Goal: Transaction & Acquisition: Purchase product/service

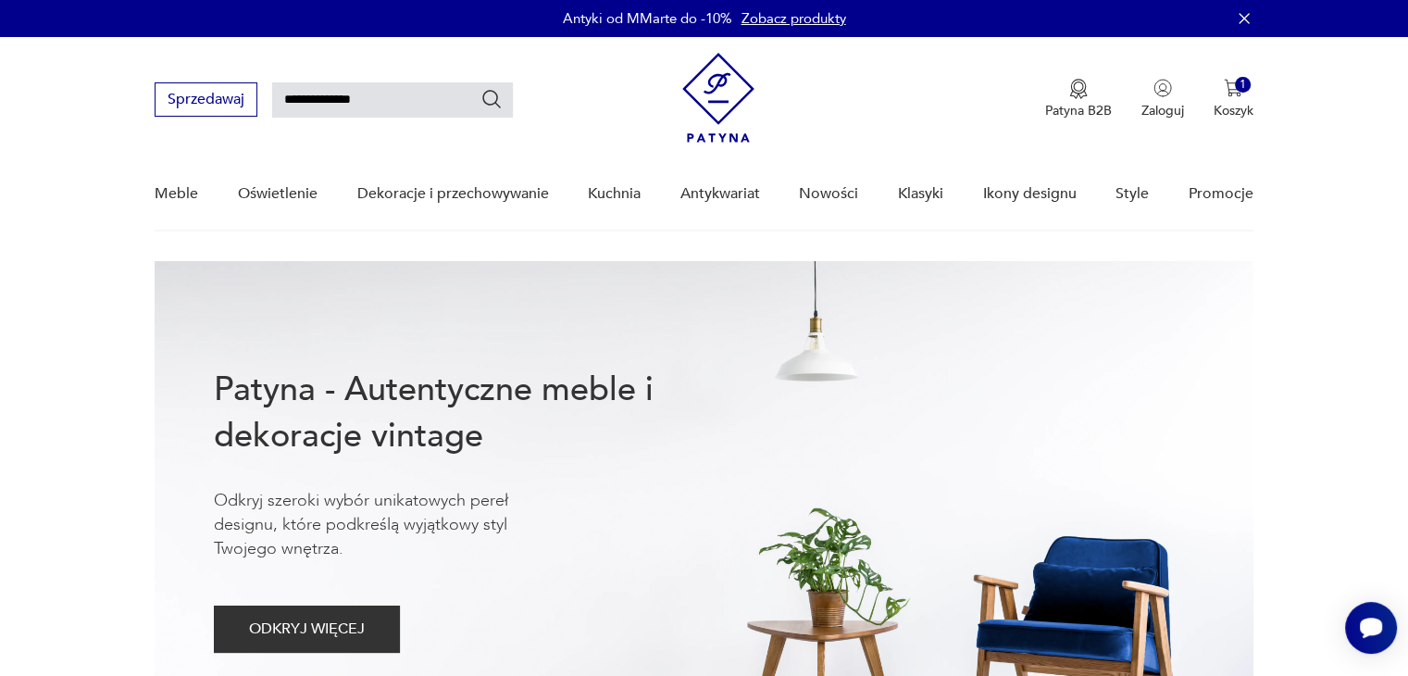
type input "**********"
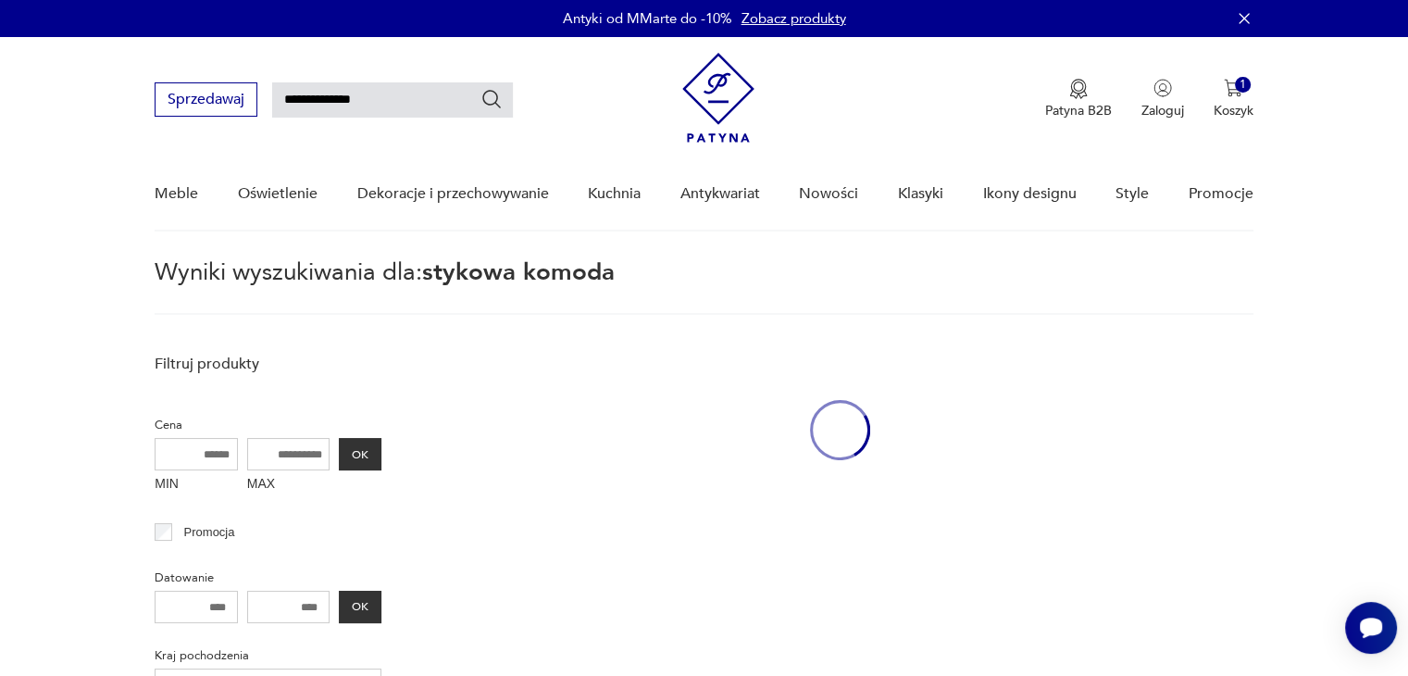
scroll to position [66, 0]
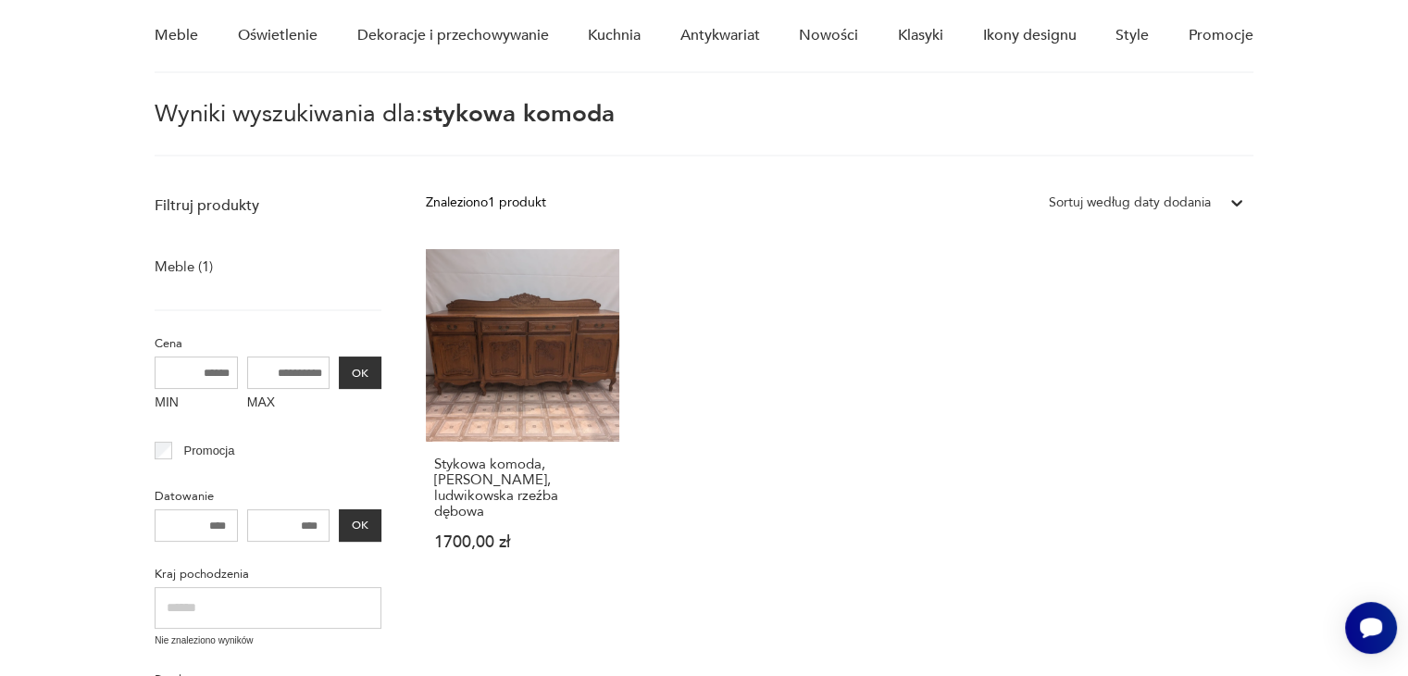
click at [538, 342] on link "Stykowa komoda, bufet, ludwikowska rzeźba dębowa 1700,00 zł" at bounding box center [522, 417] width 193 height 337
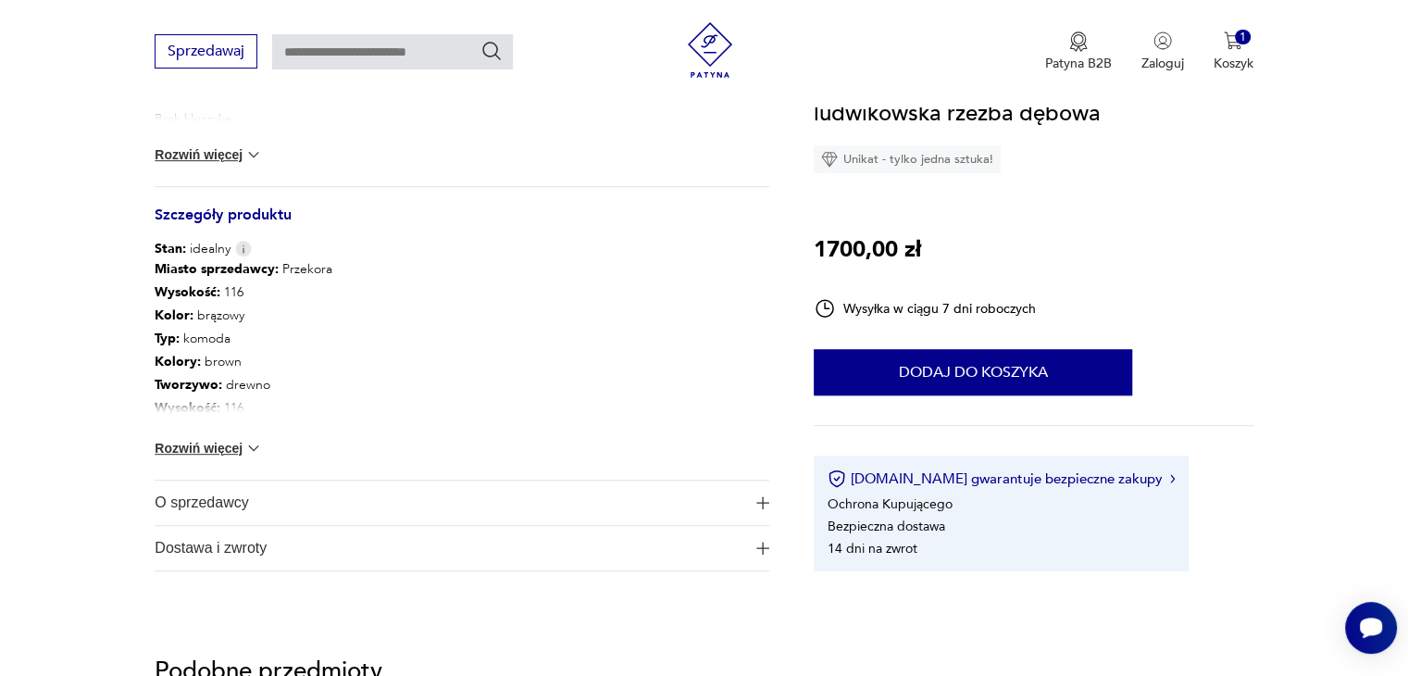
scroll to position [995, 0]
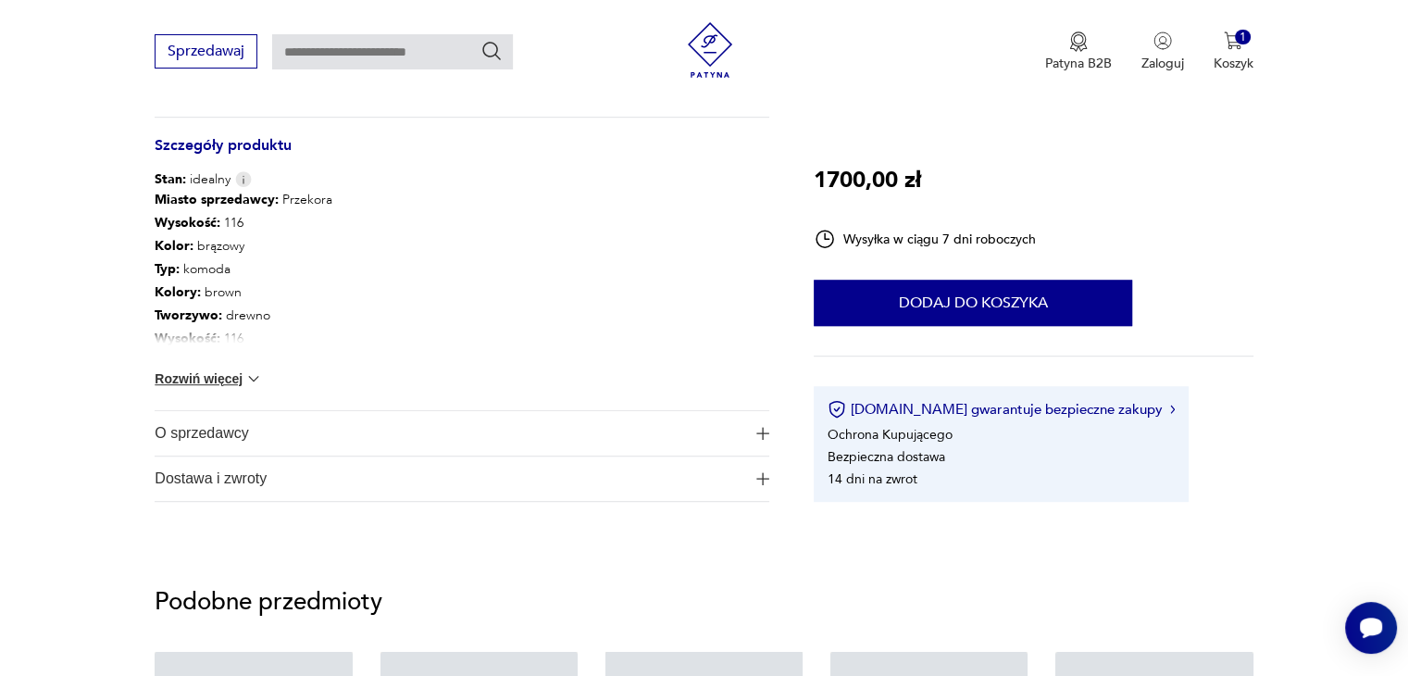
click at [222, 411] on span "O sprzedawcy" at bounding box center [449, 433] width 589 height 44
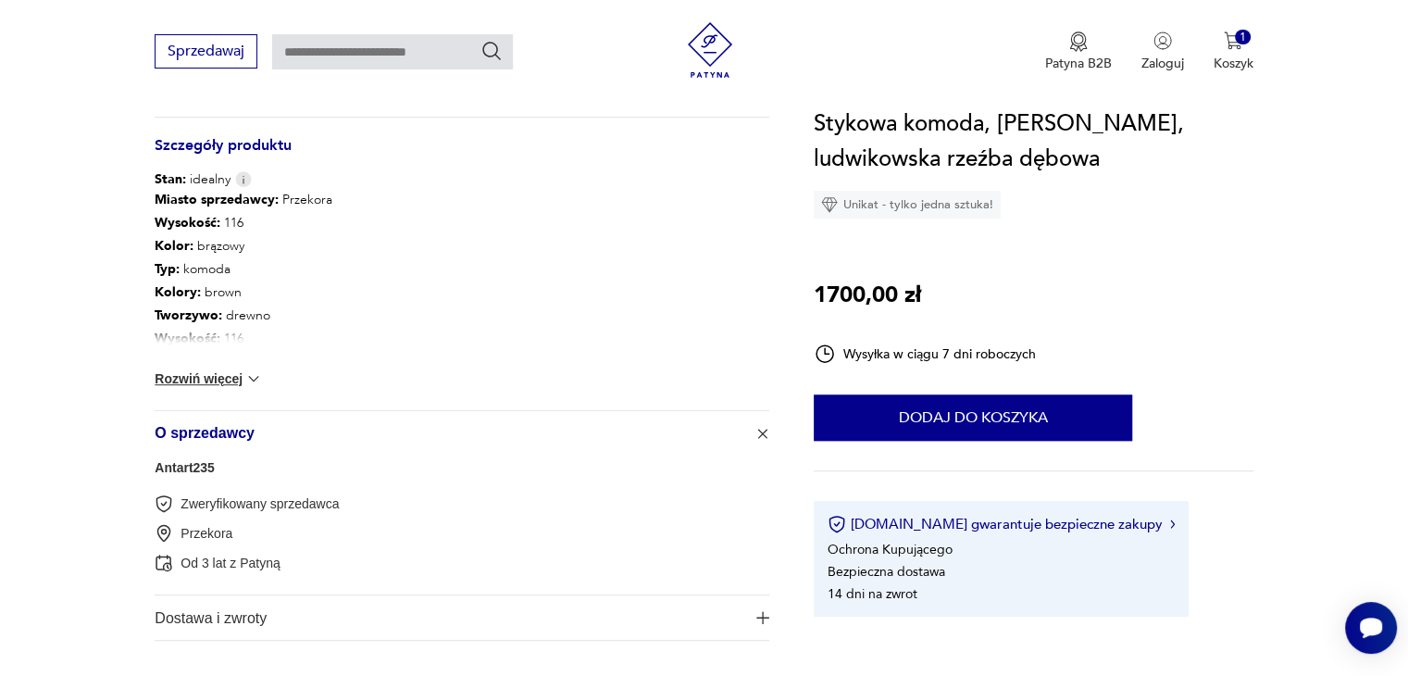
scroll to position [1296, 0]
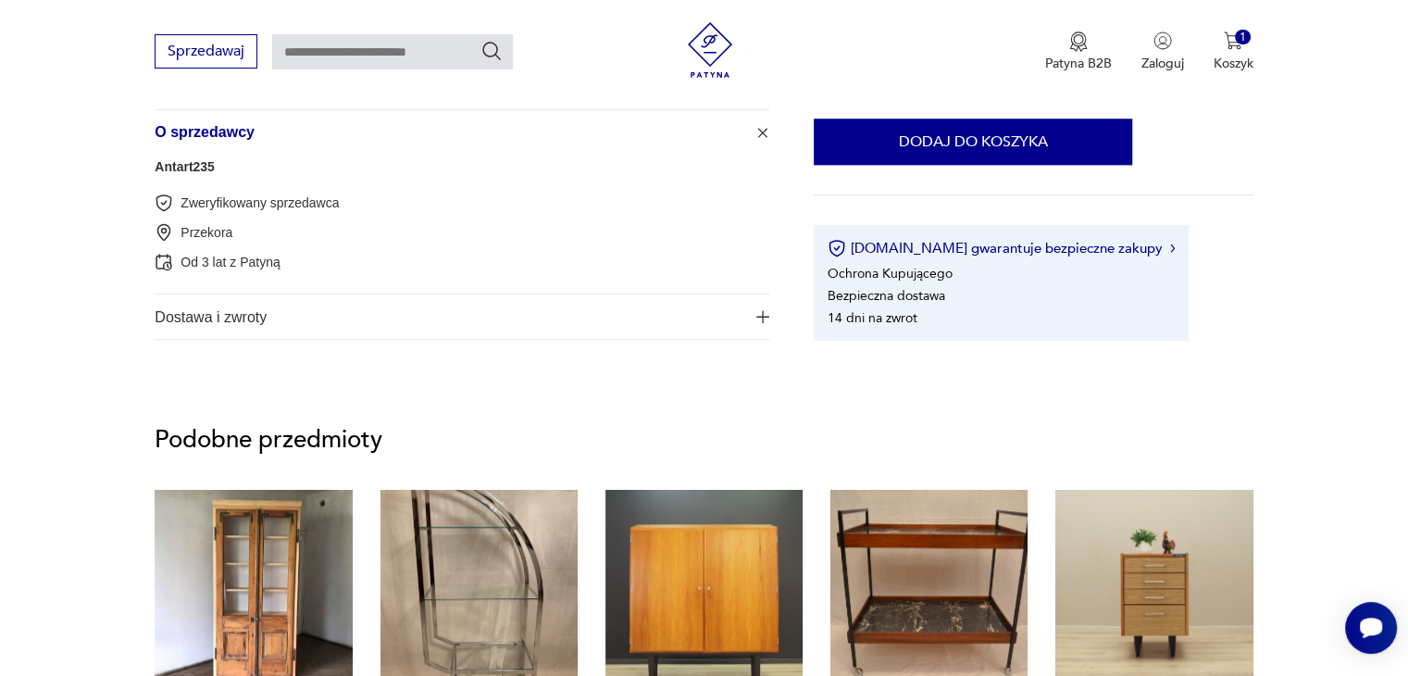
click at [196, 326] on span "Dostawa i zwroty" at bounding box center [449, 316] width 589 height 44
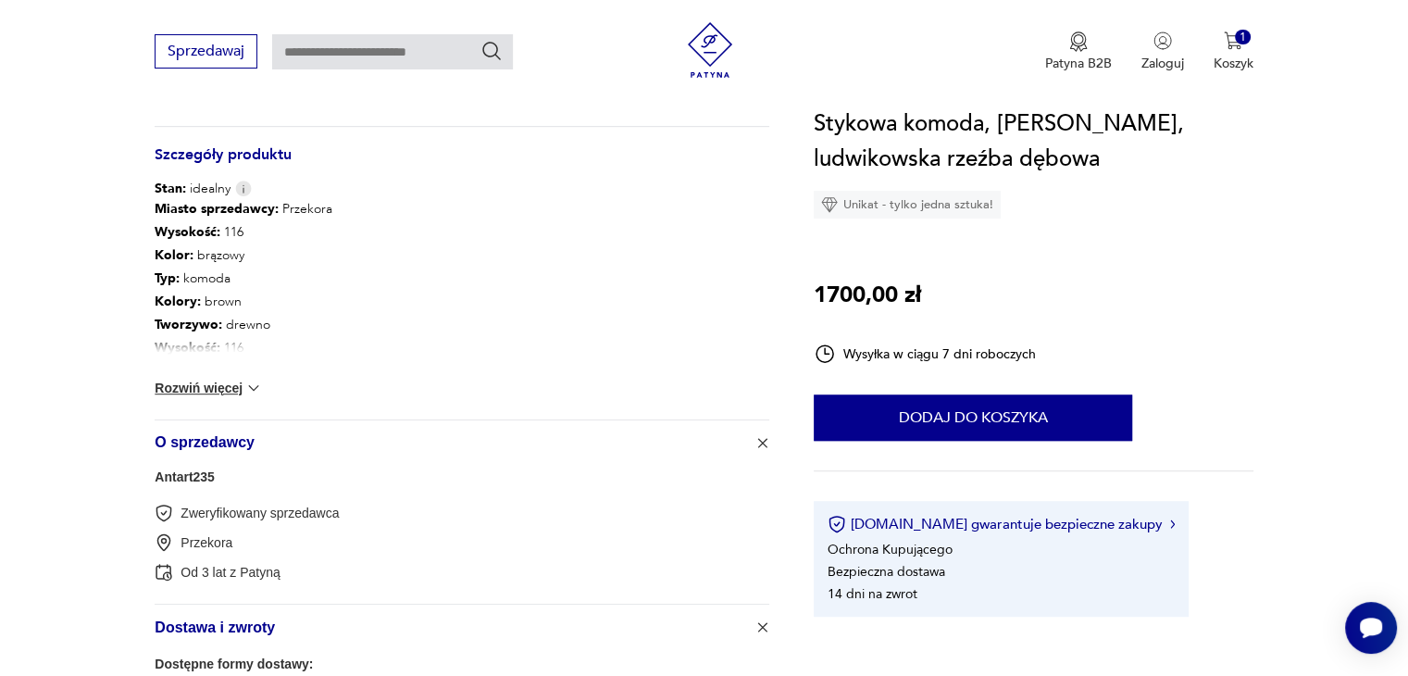
scroll to position [1018, 0]
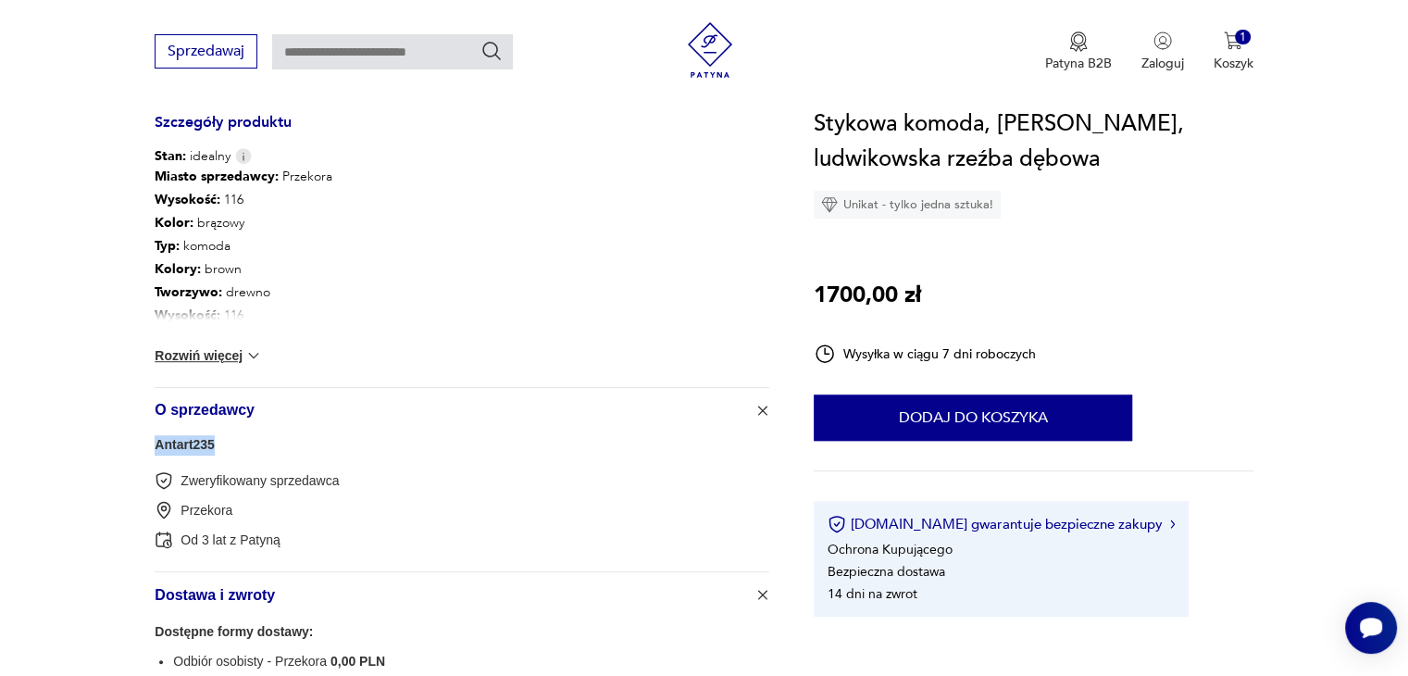
drag, startPoint x: 230, startPoint y: 449, endPoint x: 146, endPoint y: 453, distance: 83.4
click at [146, 453] on section "Opis produktu Stykowa komoda, bufet ludwikowska rzeźna dębowa. Wykonany litego …" at bounding box center [704, 57] width 1408 height 1540
copy link "Antart235"
